Goal: Transaction & Acquisition: Purchase product/service

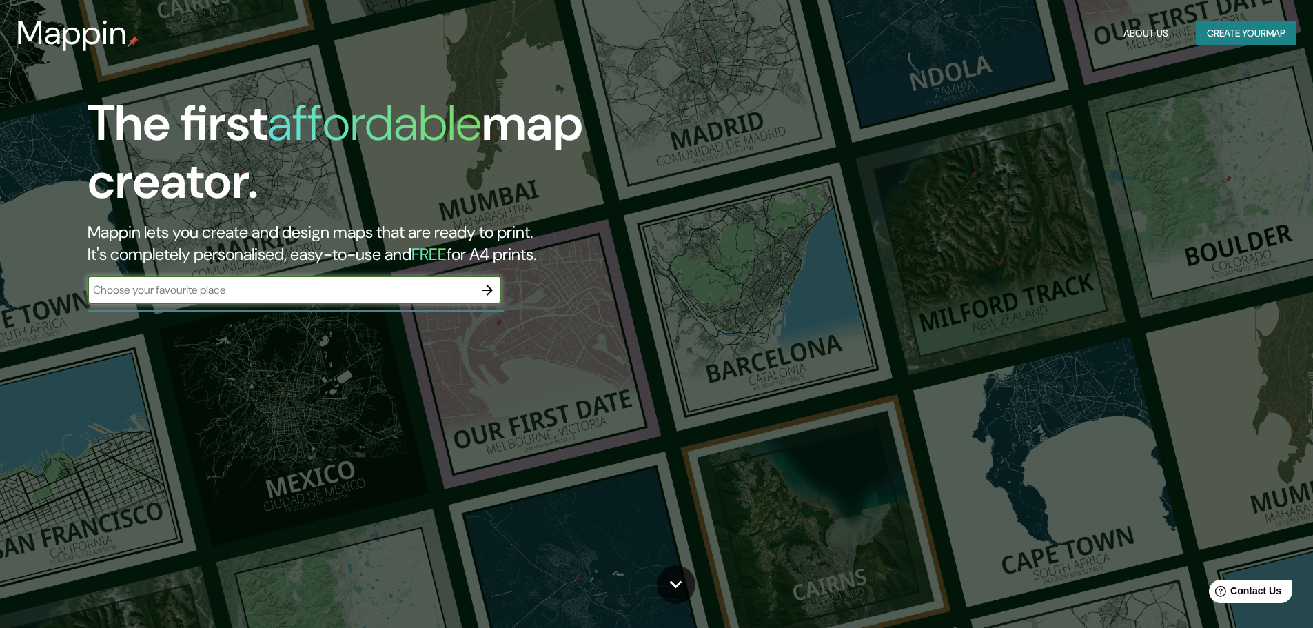
click at [352, 291] on input "text" at bounding box center [281, 290] width 386 height 16
type input "[GEOGRAPHIC_DATA]"
click at [489, 292] on icon "button" at bounding box center [487, 290] width 17 height 17
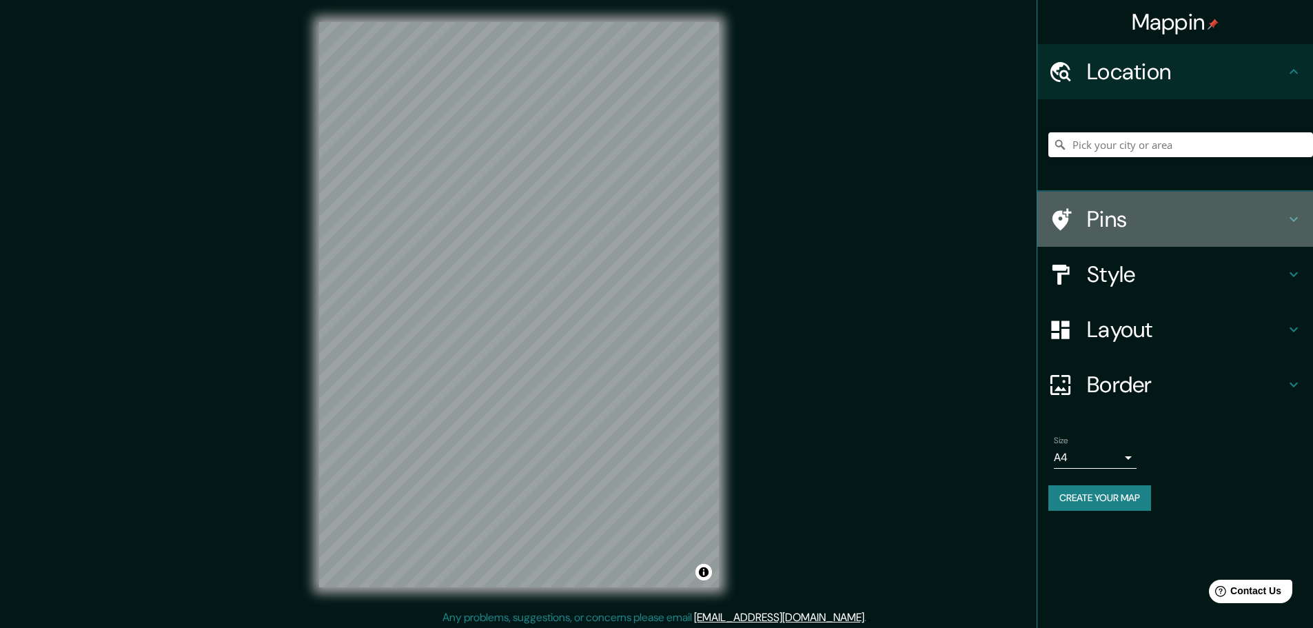
click at [1193, 217] on h4 "Pins" at bounding box center [1186, 219] width 199 height 28
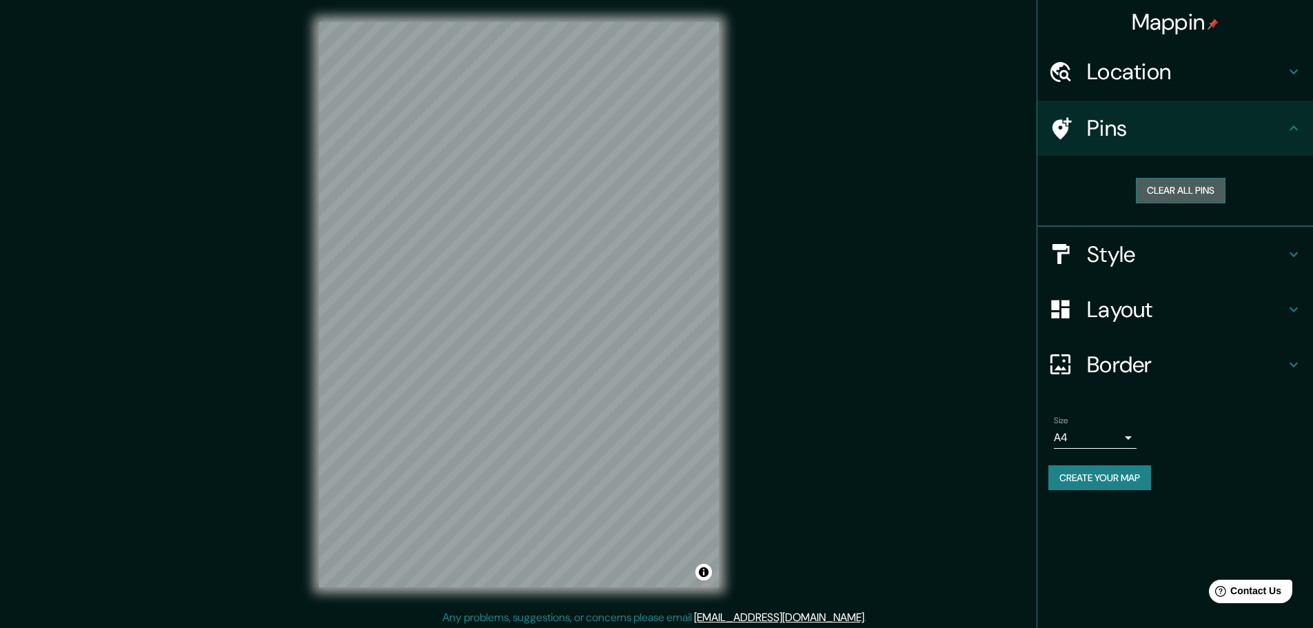
click at [1206, 185] on button "Clear all pins" at bounding box center [1181, 191] width 90 height 26
click at [1159, 263] on h4 "Style" at bounding box center [1186, 255] width 199 height 28
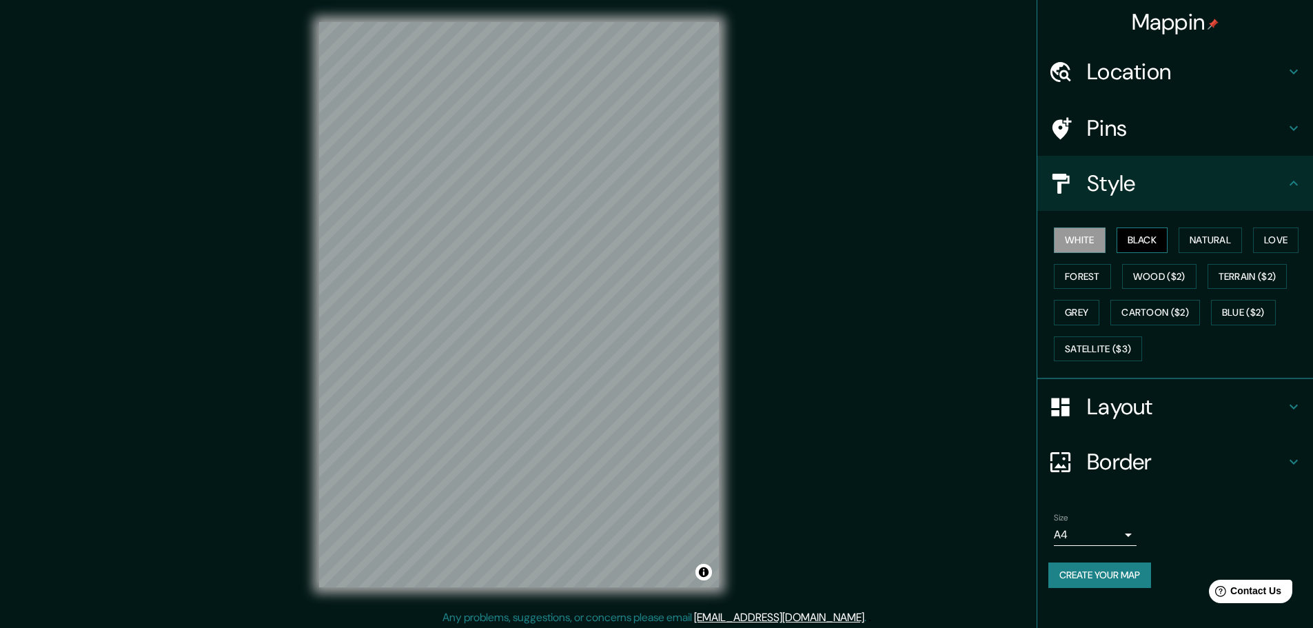
click at [1157, 238] on button "Black" at bounding box center [1143, 241] width 52 height 26
click at [1226, 247] on button "Natural" at bounding box center [1210, 241] width 63 height 26
click at [1271, 245] on button "Love" at bounding box center [1276, 241] width 46 height 26
click at [1092, 279] on button "Forest" at bounding box center [1082, 277] width 57 height 26
click at [1166, 279] on button "Wood ($2)" at bounding box center [1159, 277] width 74 height 26
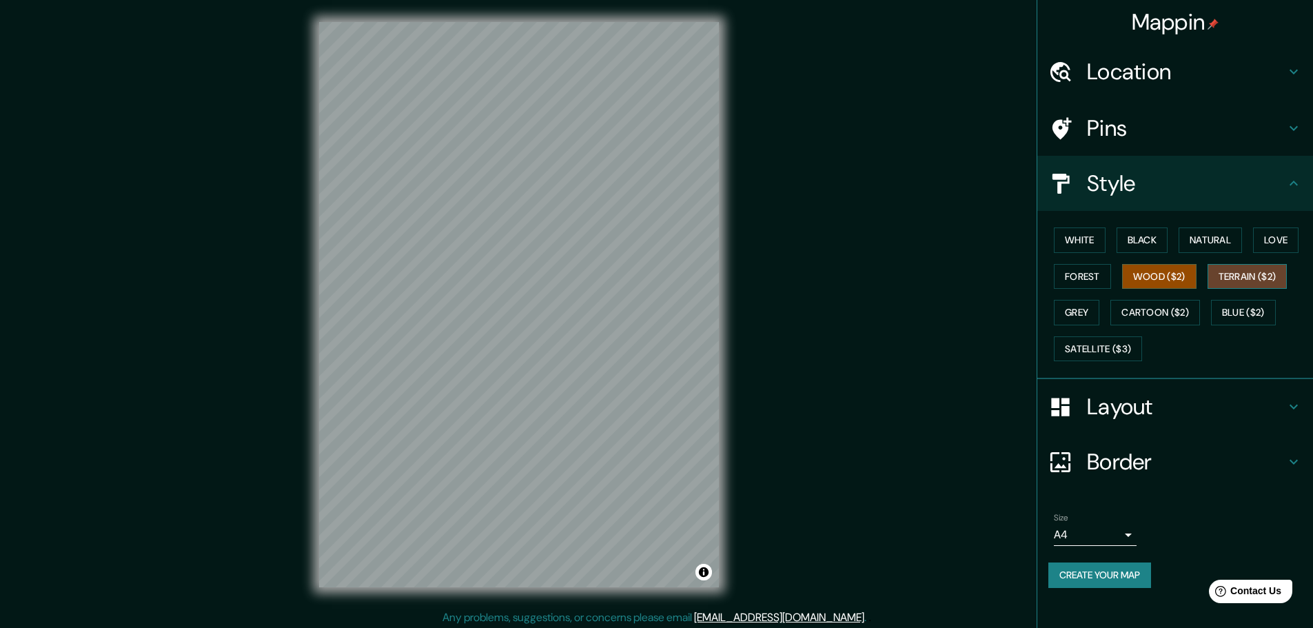
click at [1262, 282] on button "Terrain ($2)" at bounding box center [1248, 277] width 80 height 26
click at [1208, 245] on button "Natural" at bounding box center [1210, 241] width 63 height 26
click at [1168, 419] on h4 "Layout" at bounding box center [1186, 407] width 199 height 28
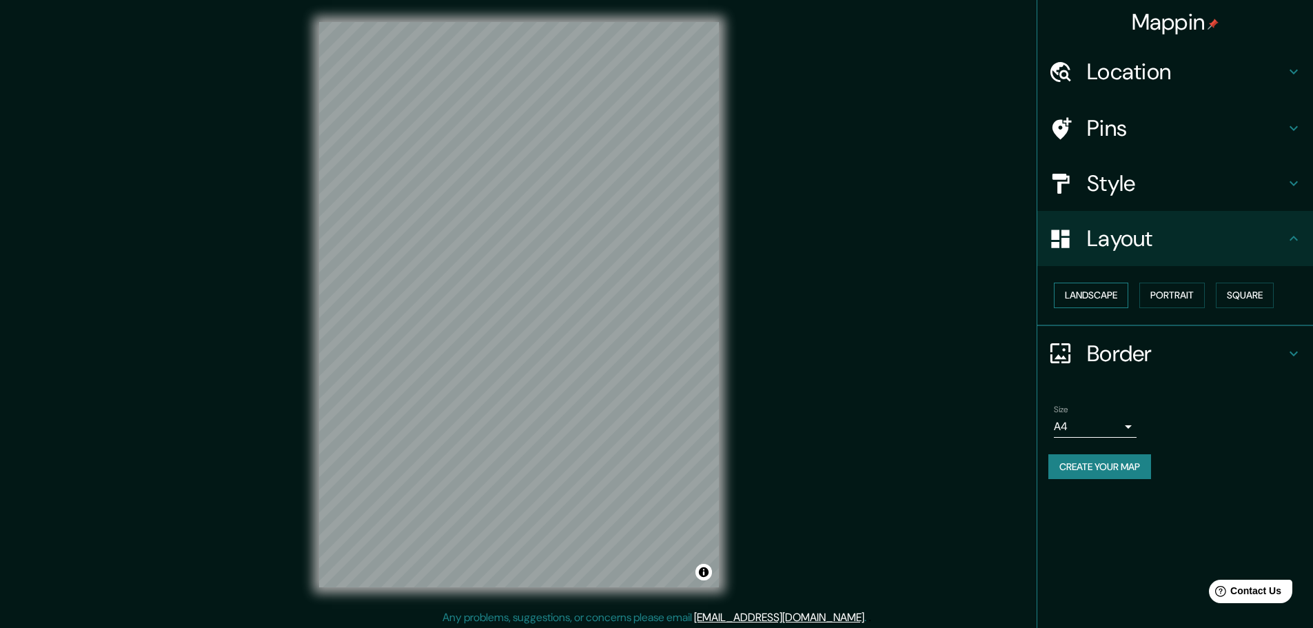
click at [1112, 301] on button "Landscape" at bounding box center [1091, 296] width 74 height 26
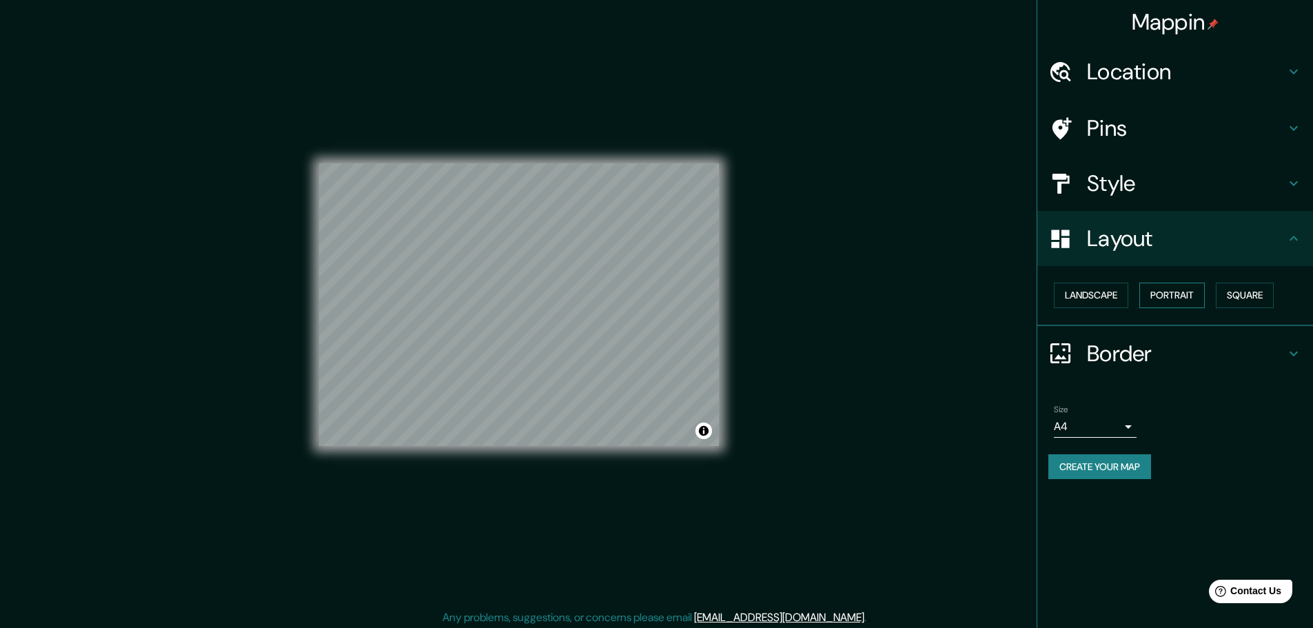
click at [1169, 299] on button "Portrait" at bounding box center [1172, 296] width 65 height 26
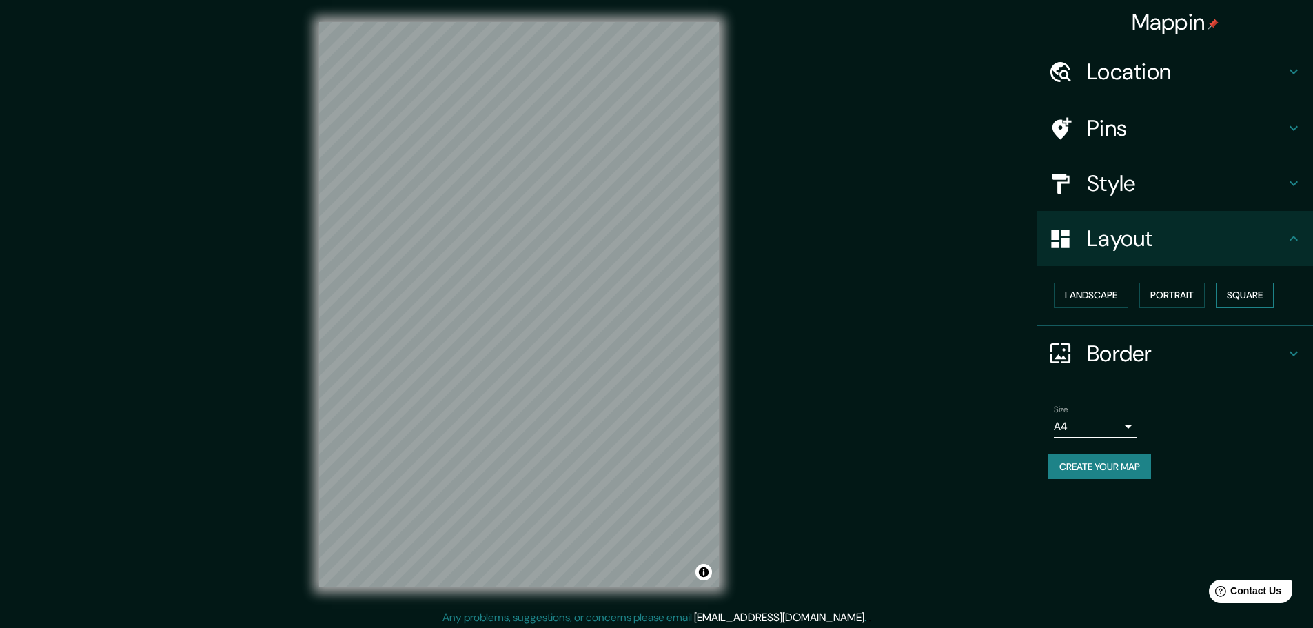
click at [1238, 302] on button "Square" at bounding box center [1245, 296] width 58 height 26
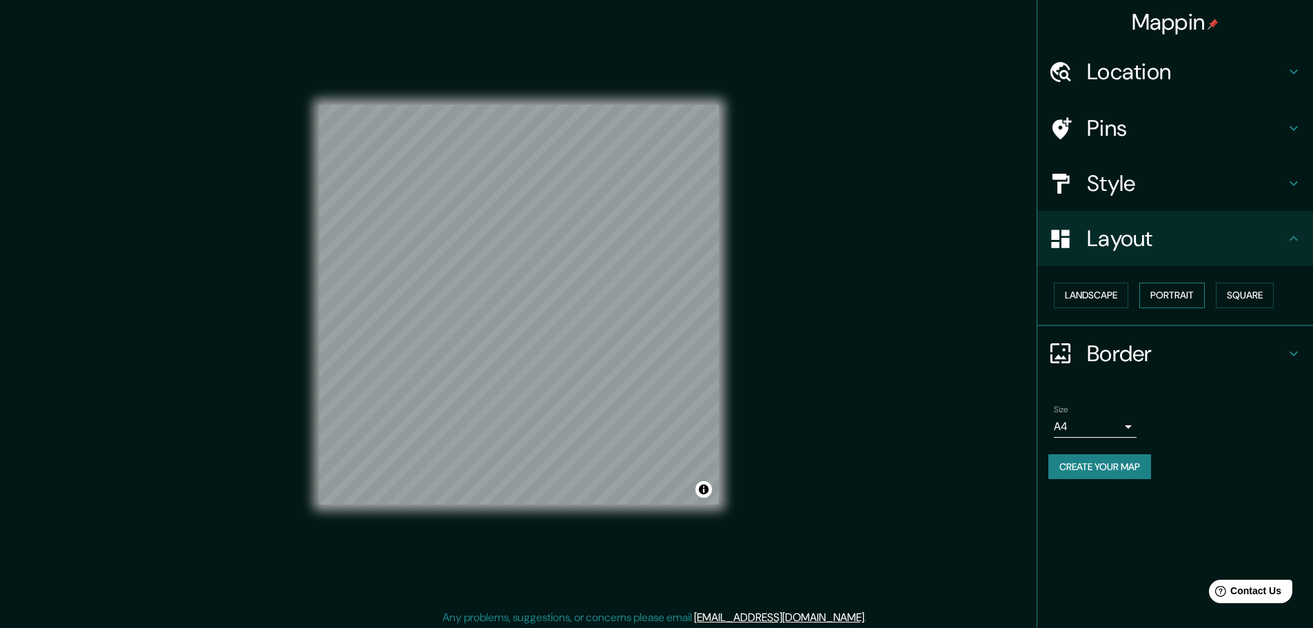
click at [1171, 299] on button "Portrait" at bounding box center [1172, 296] width 65 height 26
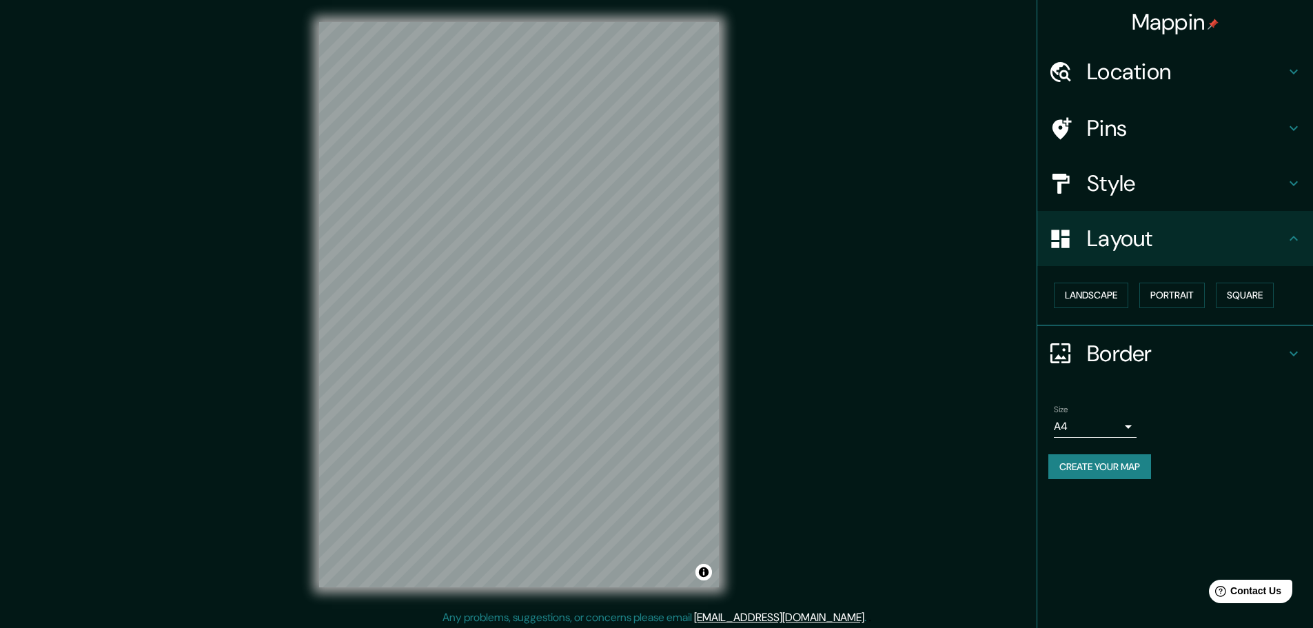
click at [1156, 354] on h4 "Border" at bounding box center [1186, 354] width 199 height 28
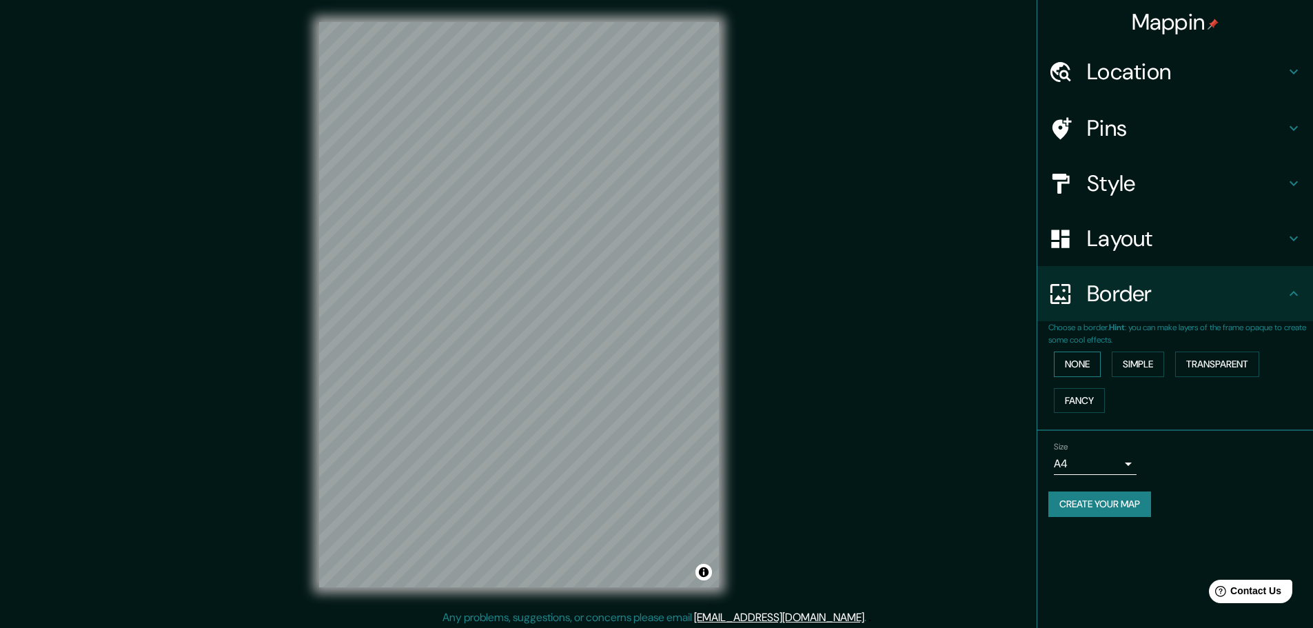
click at [1084, 365] on button "None" at bounding box center [1077, 365] width 47 height 26
click at [1155, 367] on button "Simple" at bounding box center [1138, 365] width 52 height 26
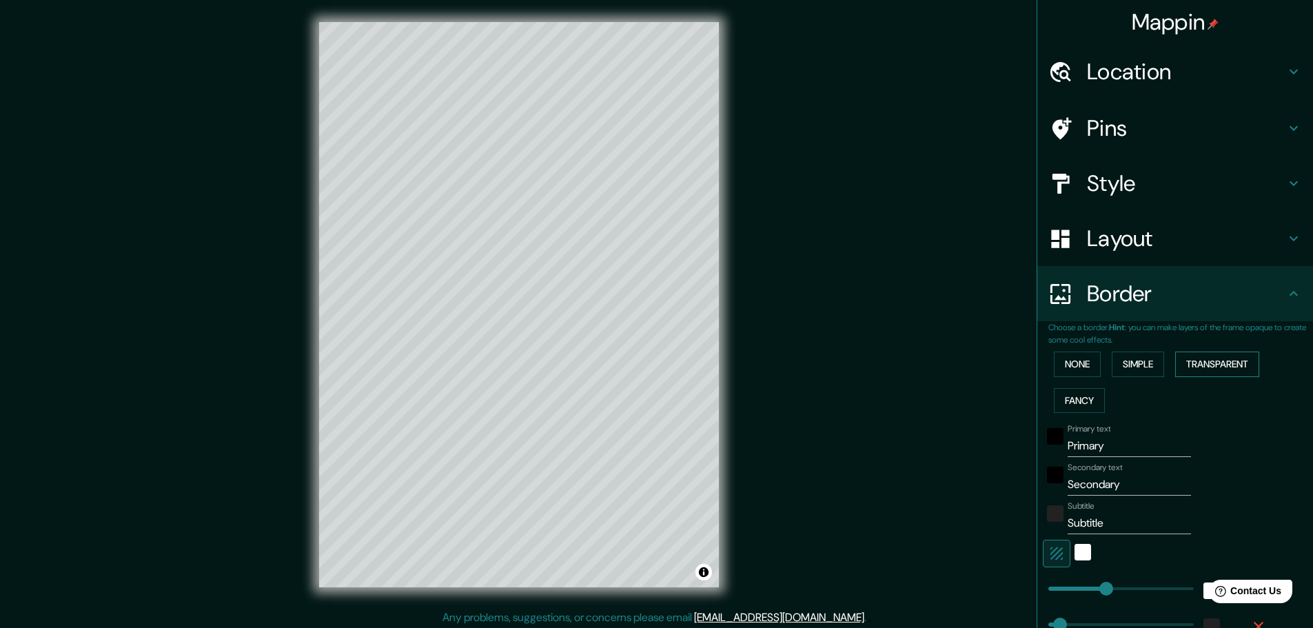
click at [1209, 368] on button "Transparent" at bounding box center [1217, 365] width 84 height 26
click at [1071, 397] on button "Fancy" at bounding box center [1079, 401] width 51 height 26
click at [1130, 363] on button "Simple" at bounding box center [1138, 365] width 52 height 26
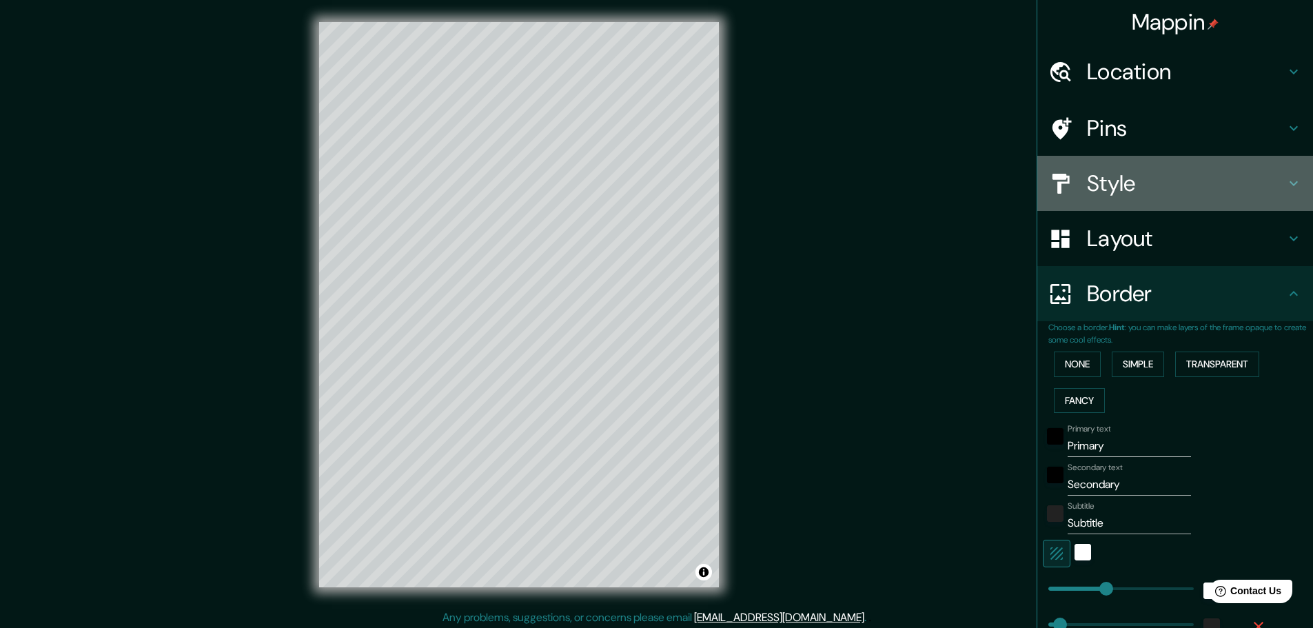
click at [1125, 189] on h4 "Style" at bounding box center [1186, 184] width 199 height 28
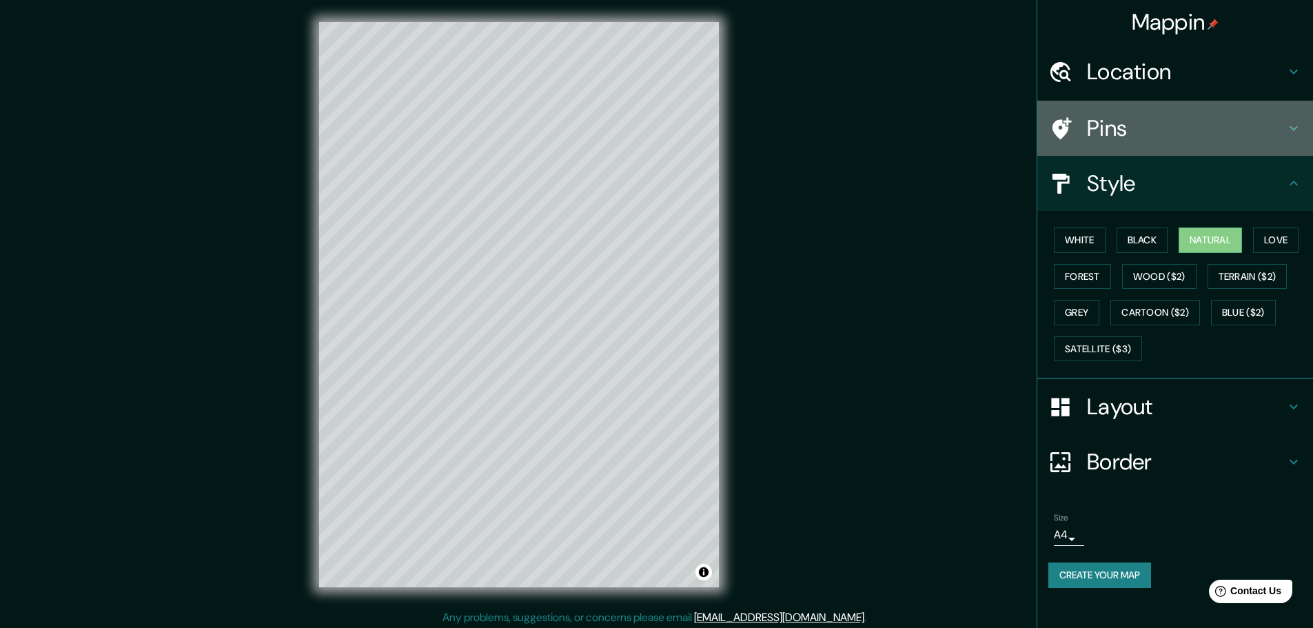
click at [1122, 137] on h4 "Pins" at bounding box center [1186, 128] width 199 height 28
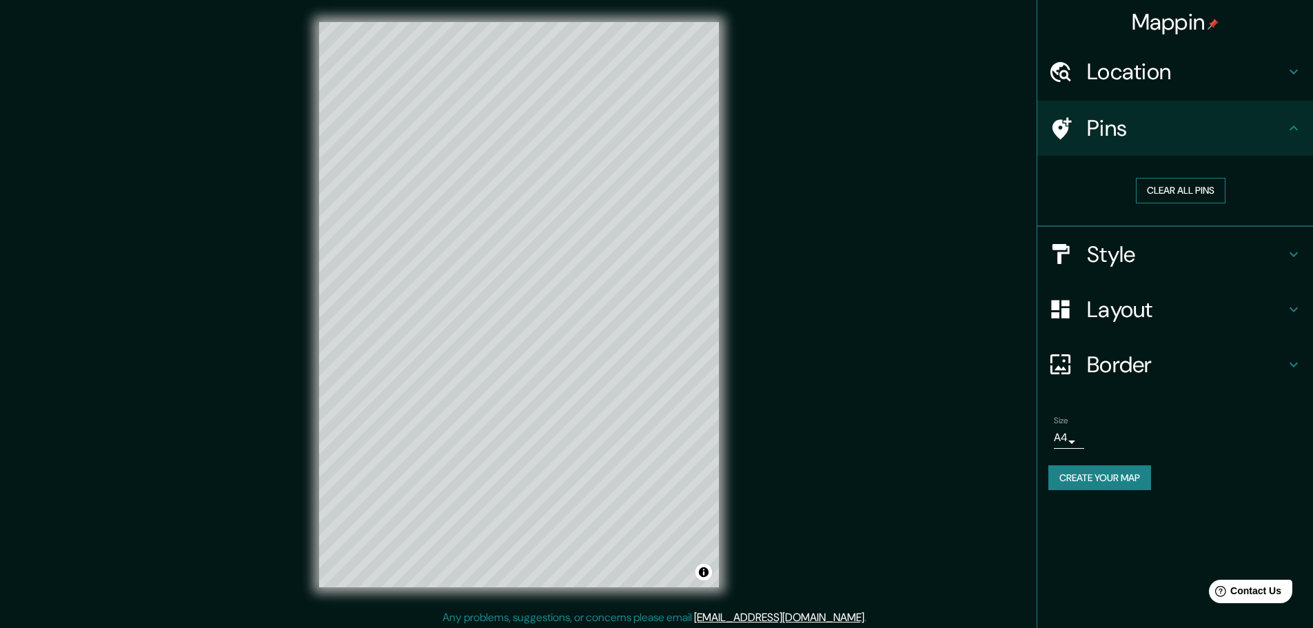
click at [1174, 191] on button "Clear all pins" at bounding box center [1181, 191] width 90 height 26
click at [1142, 75] on h4 "Location" at bounding box center [1186, 72] width 199 height 28
type input "46"
